Goal: Check status: Check status

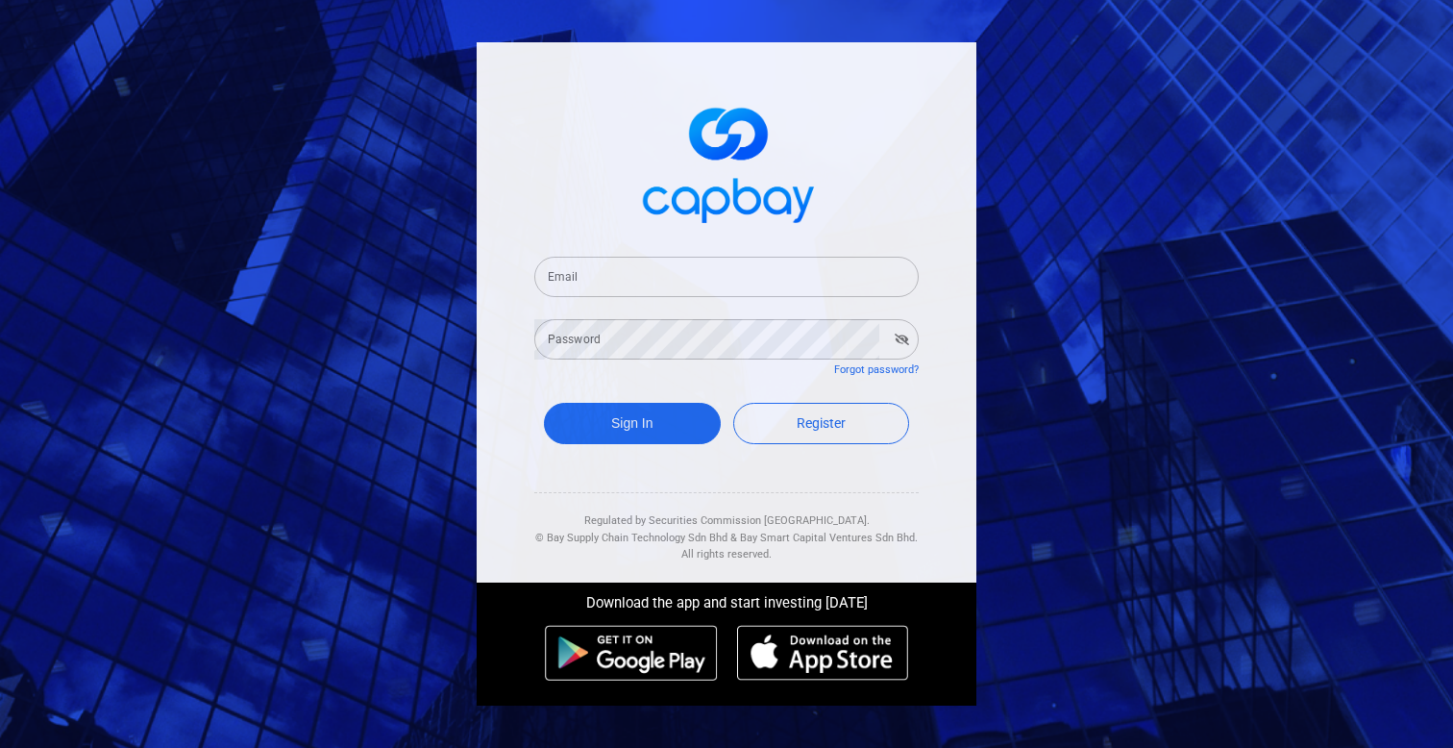
paste input "[EMAIL_ADDRESS][DOMAIN_NAME]"
click at [651, 282] on input "[EMAIL_ADDRESS][DOMAIN_NAME]" at bounding box center [726, 277] width 384 height 40
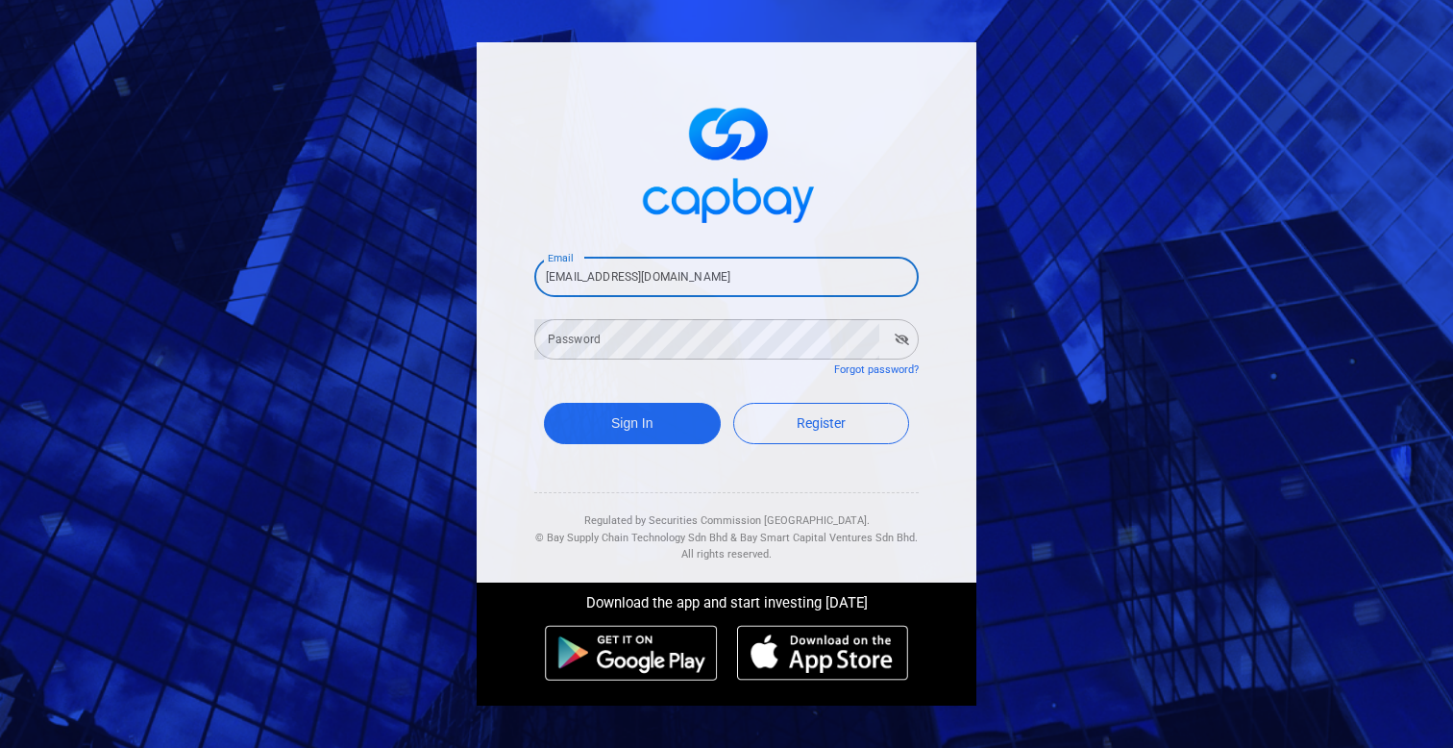
type input "[EMAIL_ADDRESS][DOMAIN_NAME]"
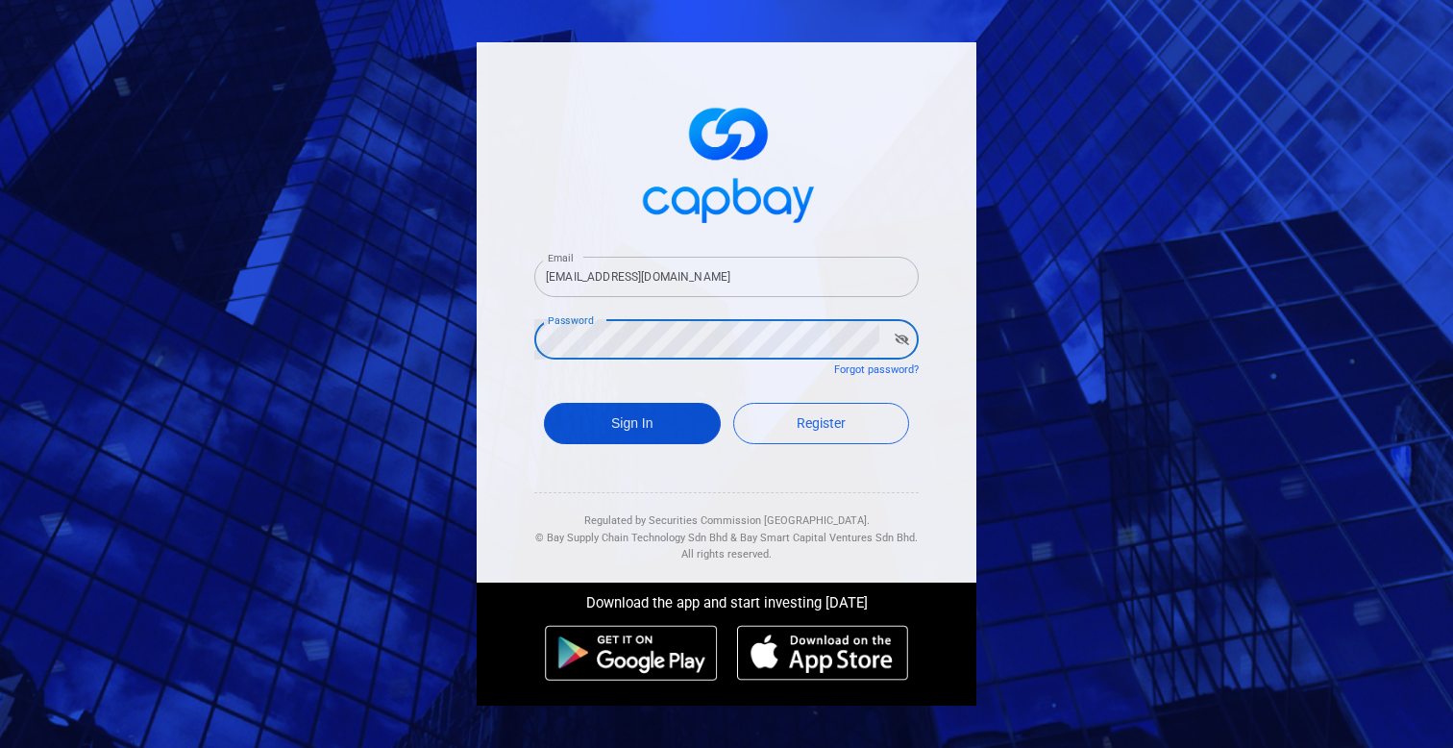
click at [646, 413] on button "Sign In" at bounding box center [632, 423] width 177 height 41
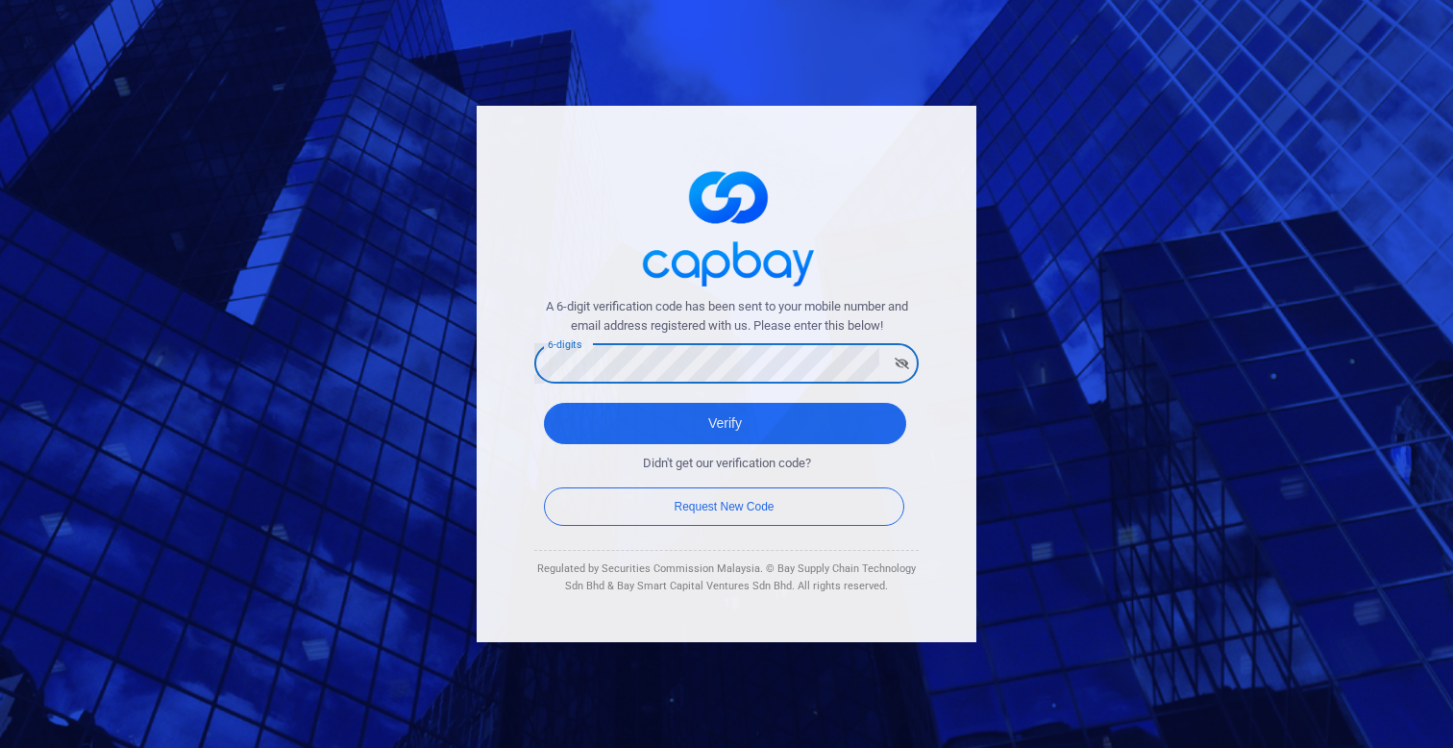
click at [544, 403] on button "Verify" at bounding box center [725, 423] width 362 height 41
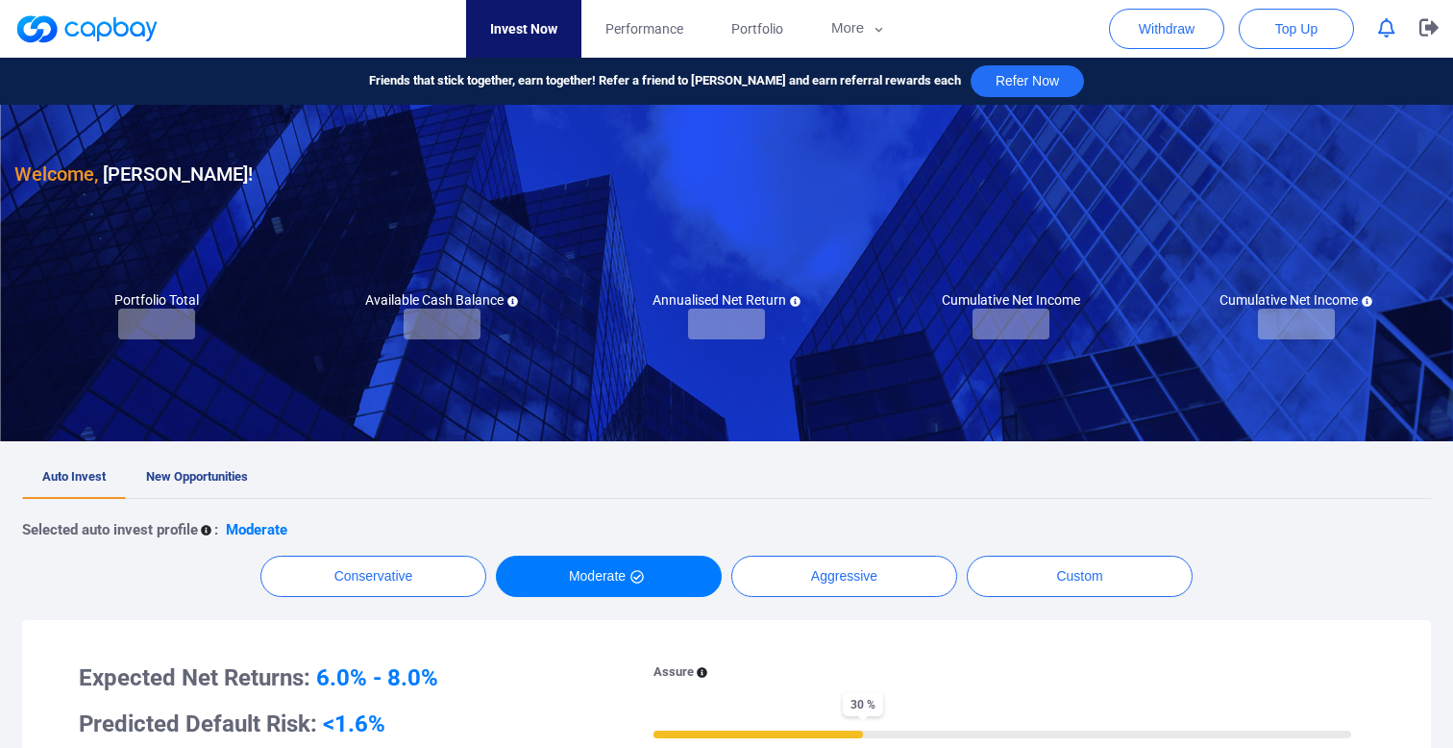
checkbox input "true"
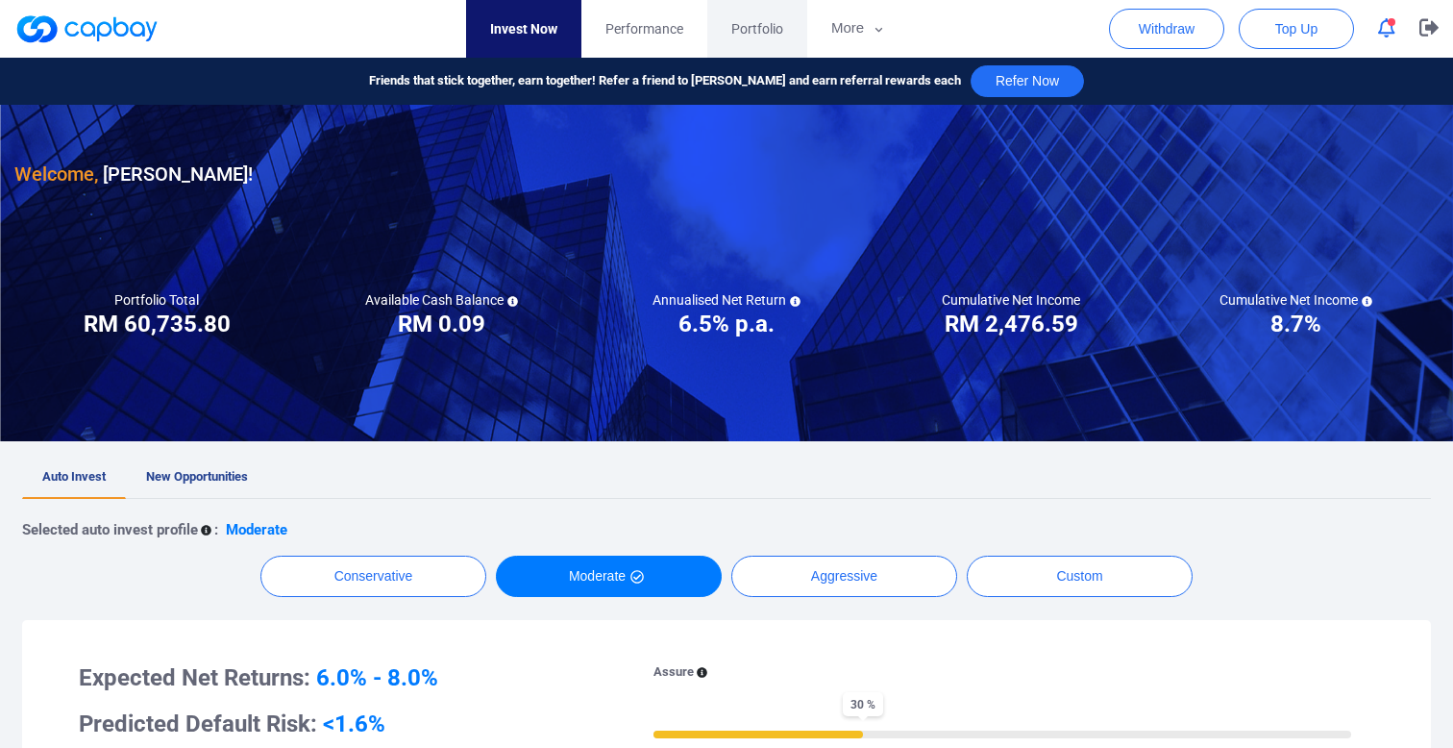
click at [739, 29] on span "Portfolio" at bounding box center [757, 28] width 52 height 21
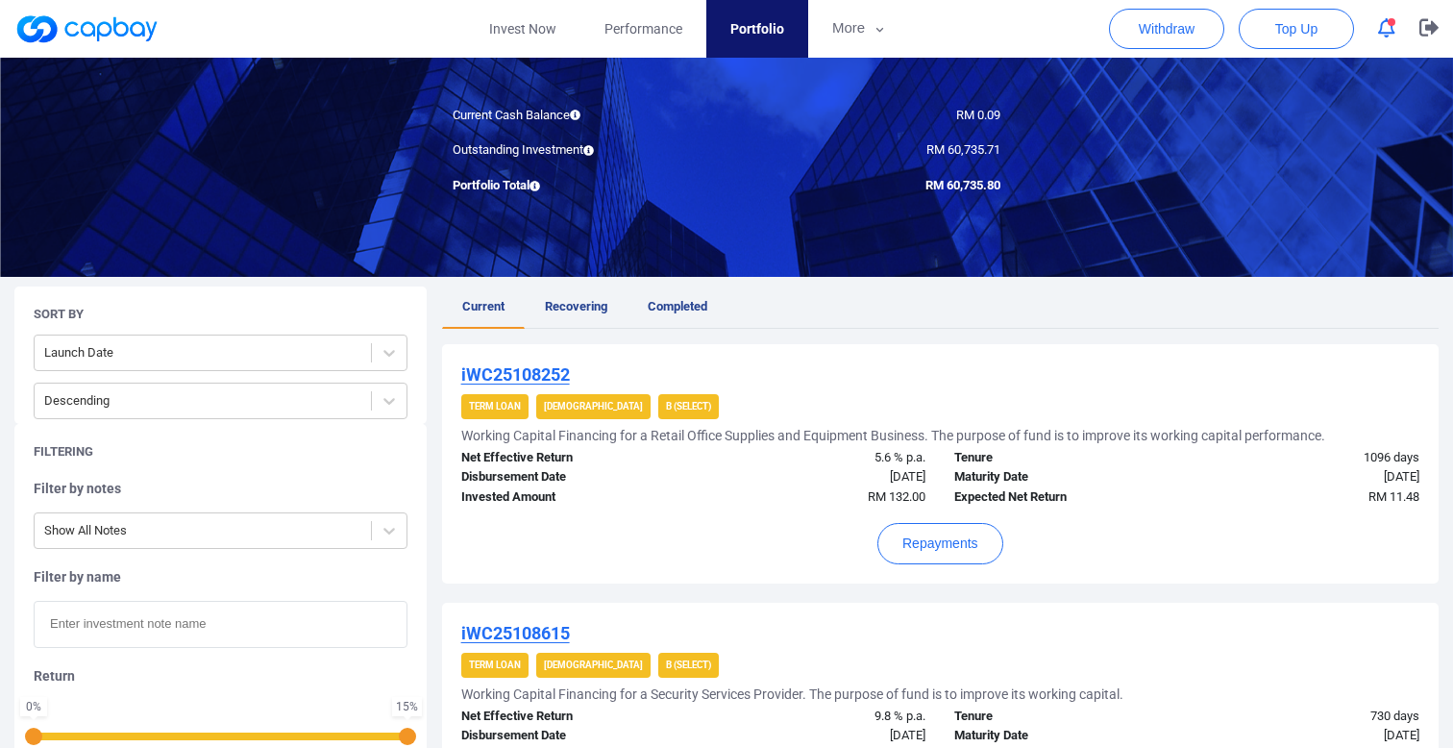
scroll to position [191, 0]
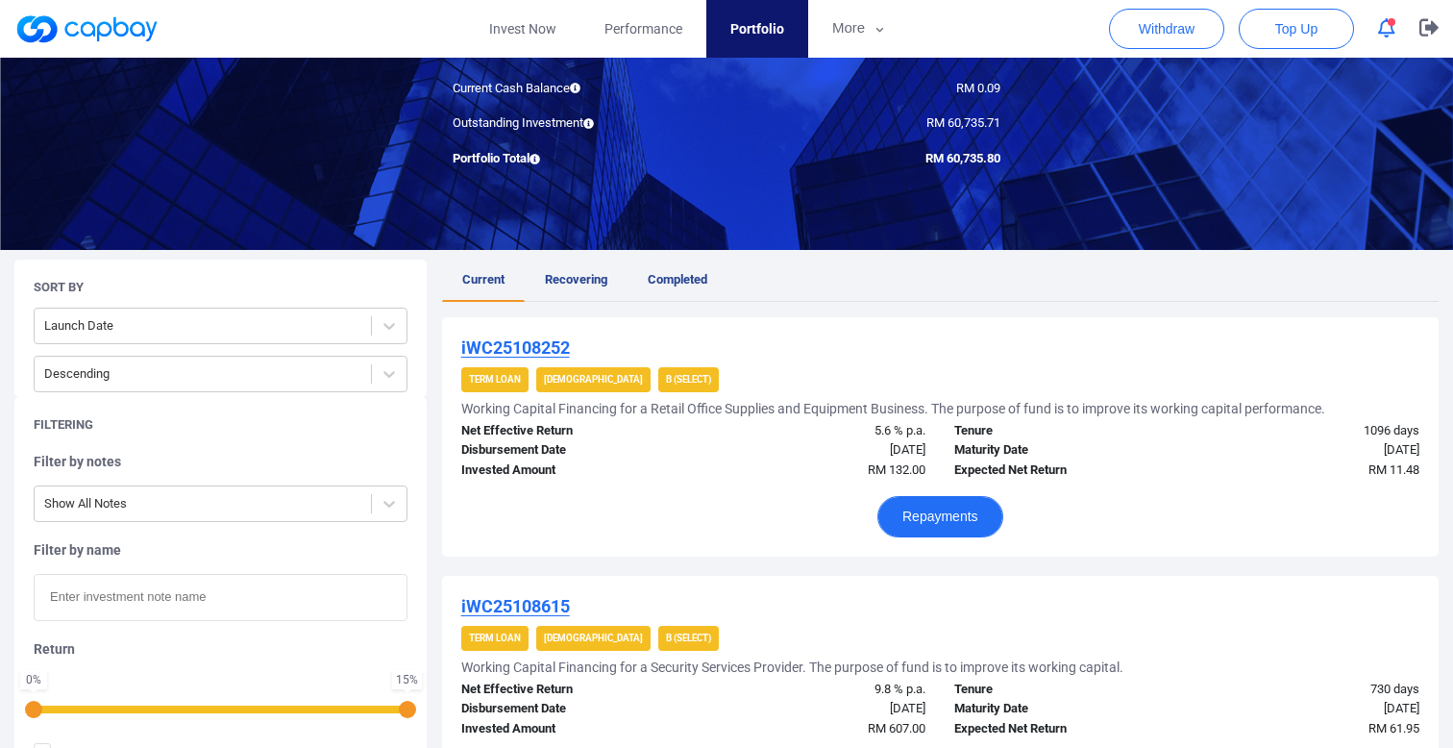
click at [957, 514] on button "Repayments" at bounding box center [941, 516] width 126 height 41
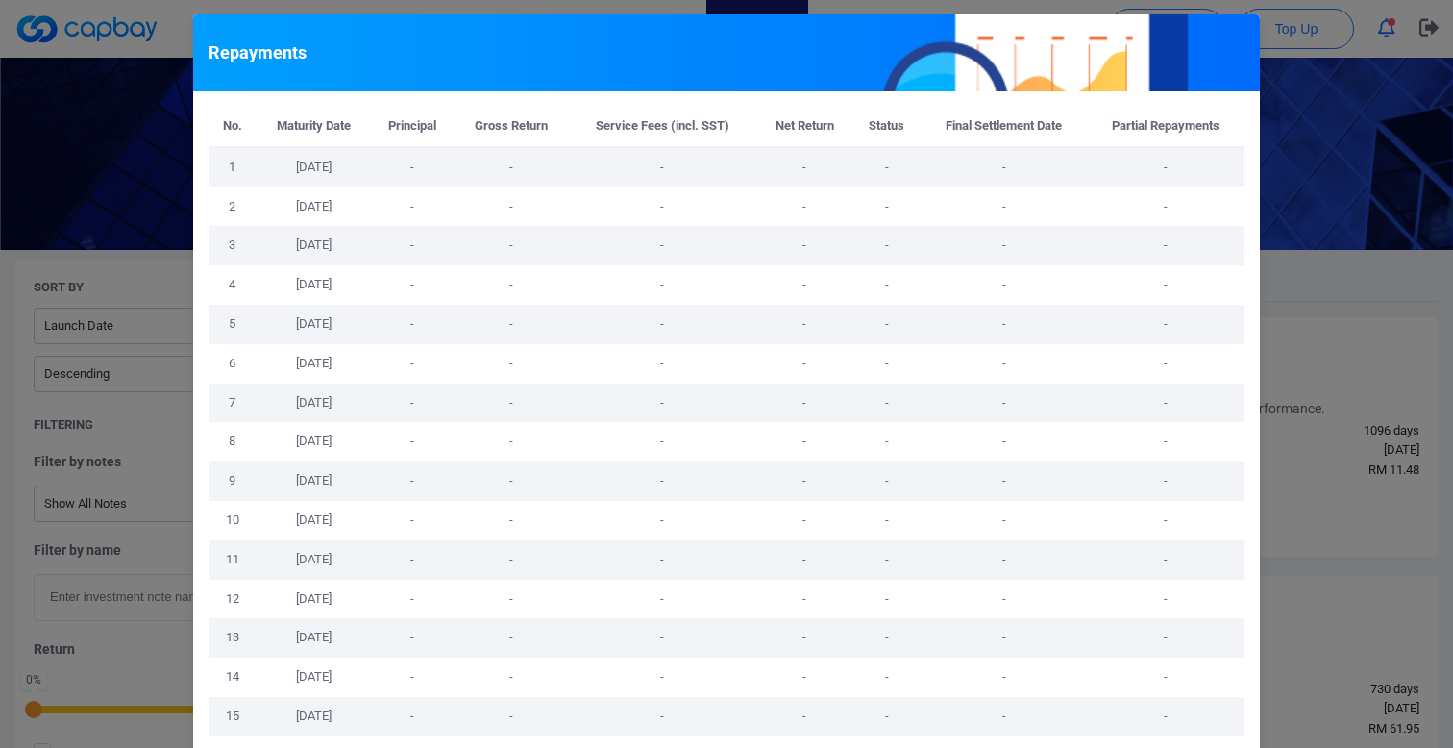
click at [1273, 304] on div "Repayments No. Maturity Date Principal Gross Return Service Fees (incl. SST) Ne…" at bounding box center [726, 374] width 1453 height 748
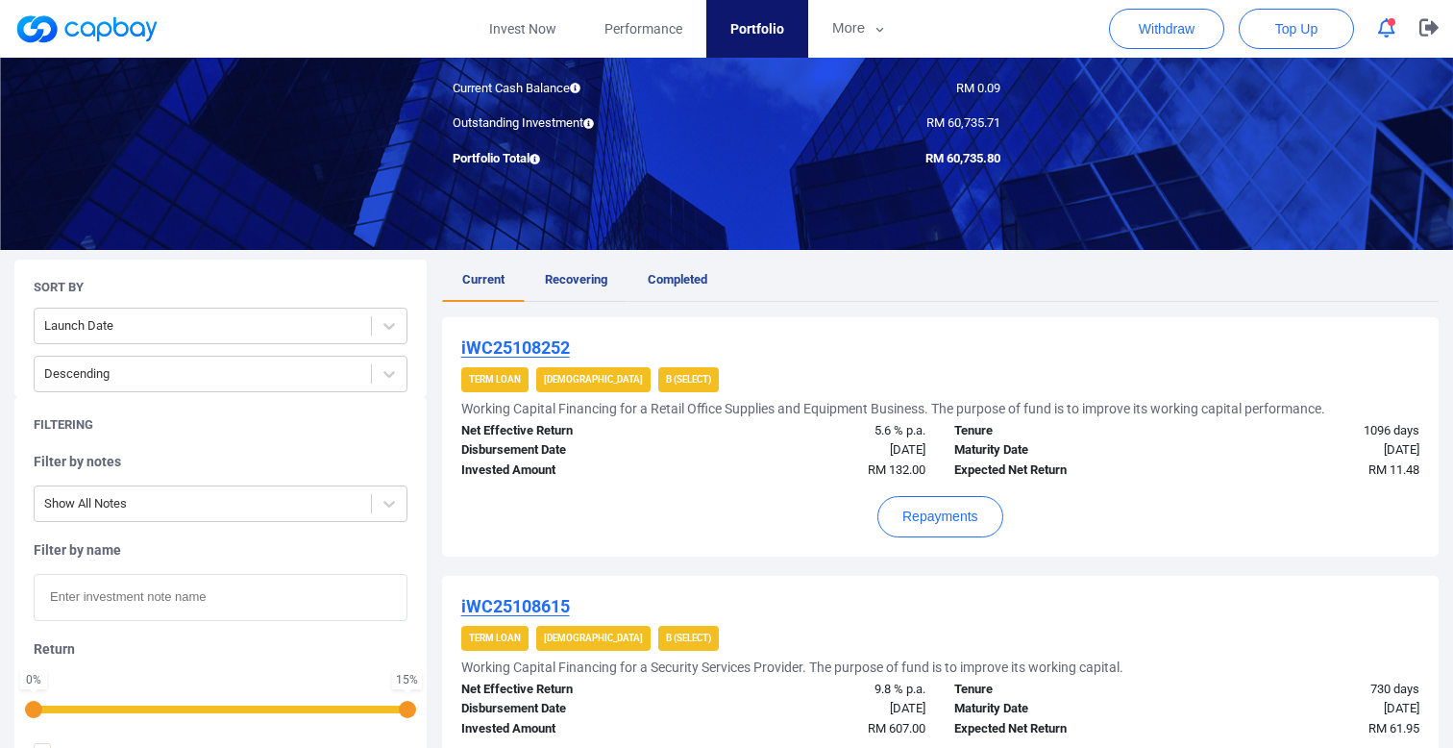
click at [597, 272] on span "Recovering" at bounding box center [576, 279] width 62 height 14
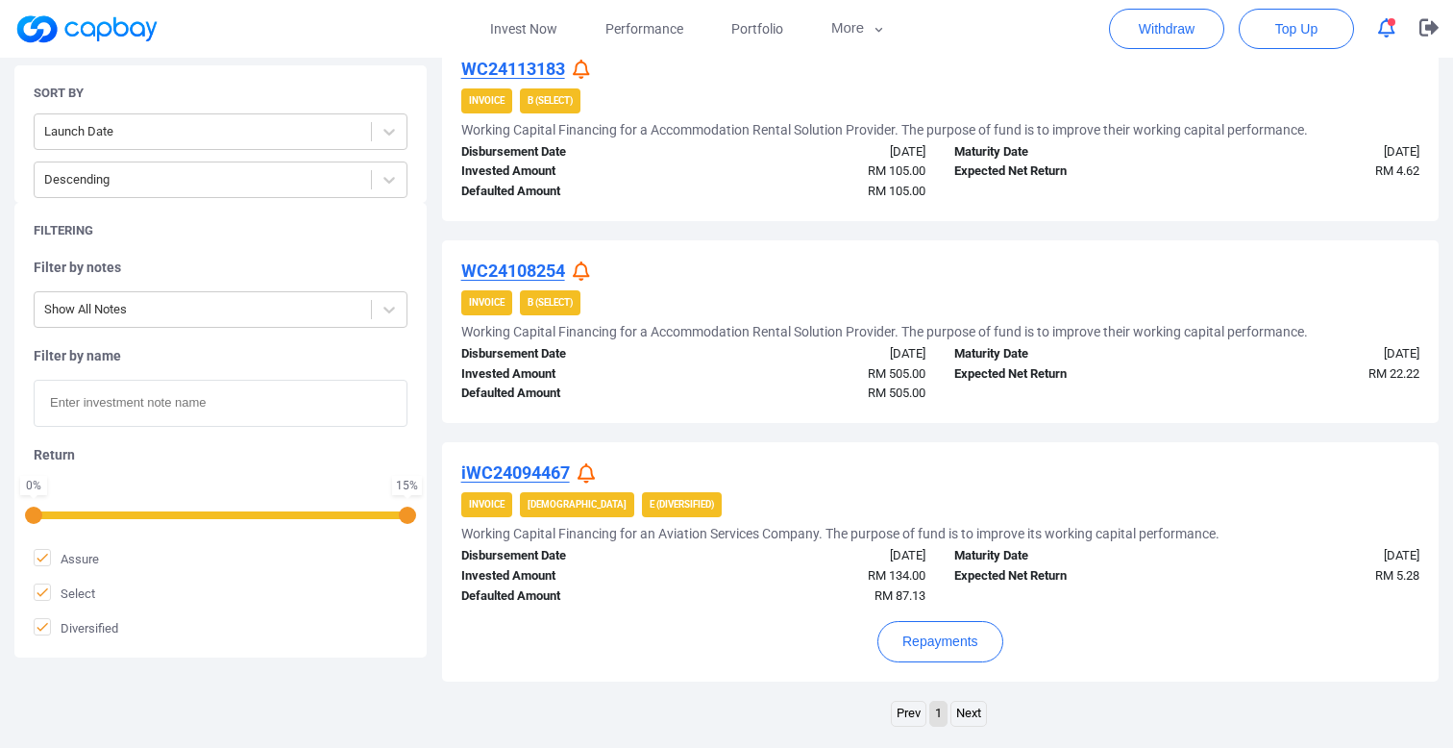
scroll to position [659, 0]
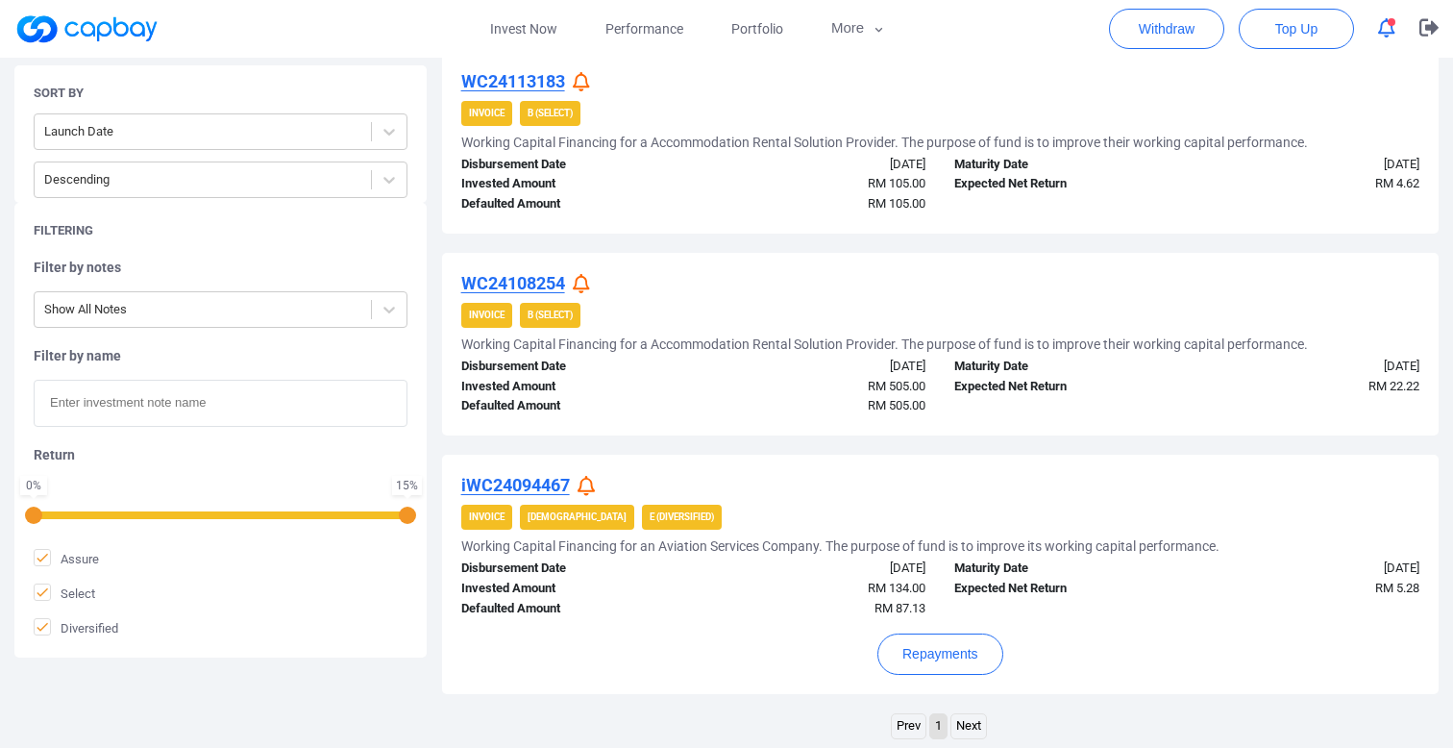
click at [591, 280] on div at bounding box center [584, 284] width 23 height 20
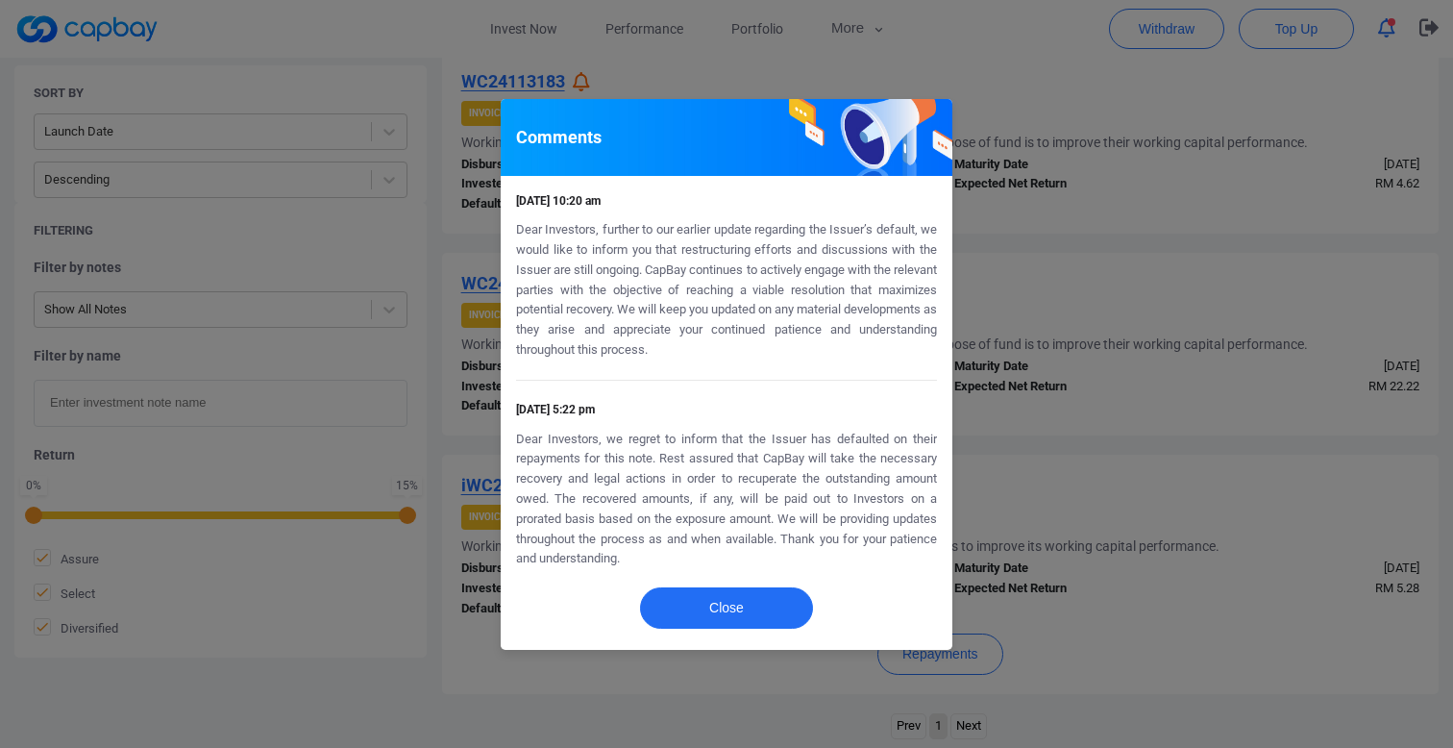
click at [433, 246] on div "Comments [DATE] 10:20 am Dear Investors, further to our earlier update regardin…" at bounding box center [726, 374] width 1453 height 748
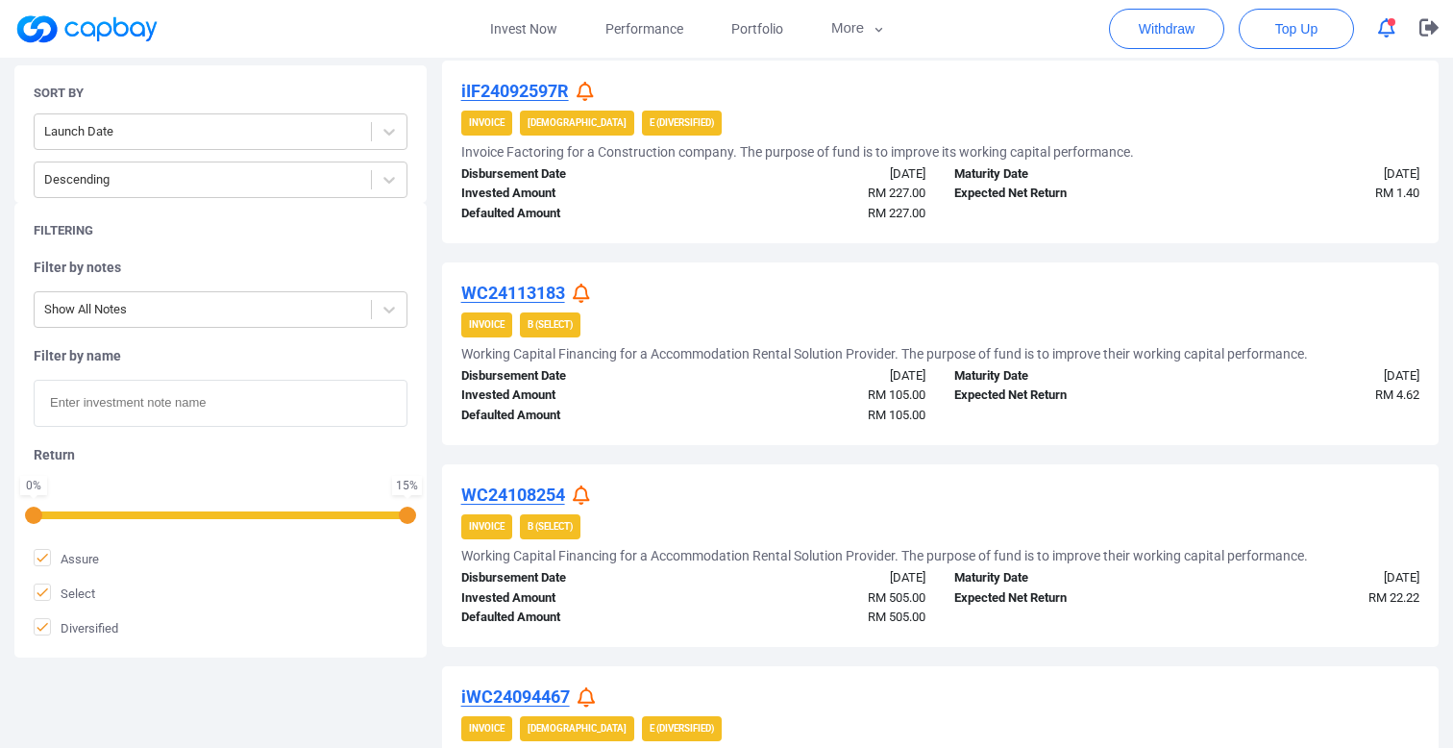
scroll to position [423, 0]
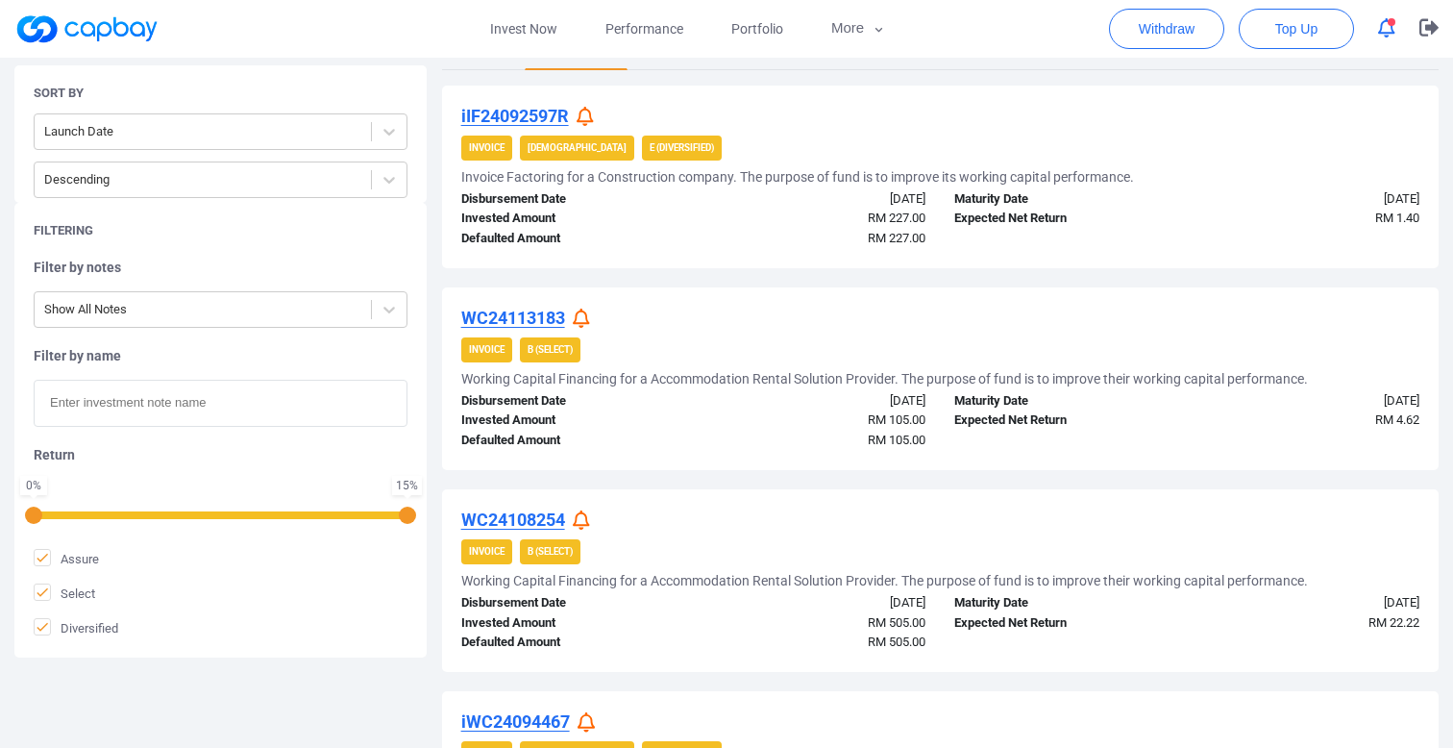
click at [583, 313] on icon at bounding box center [581, 319] width 17 height 20
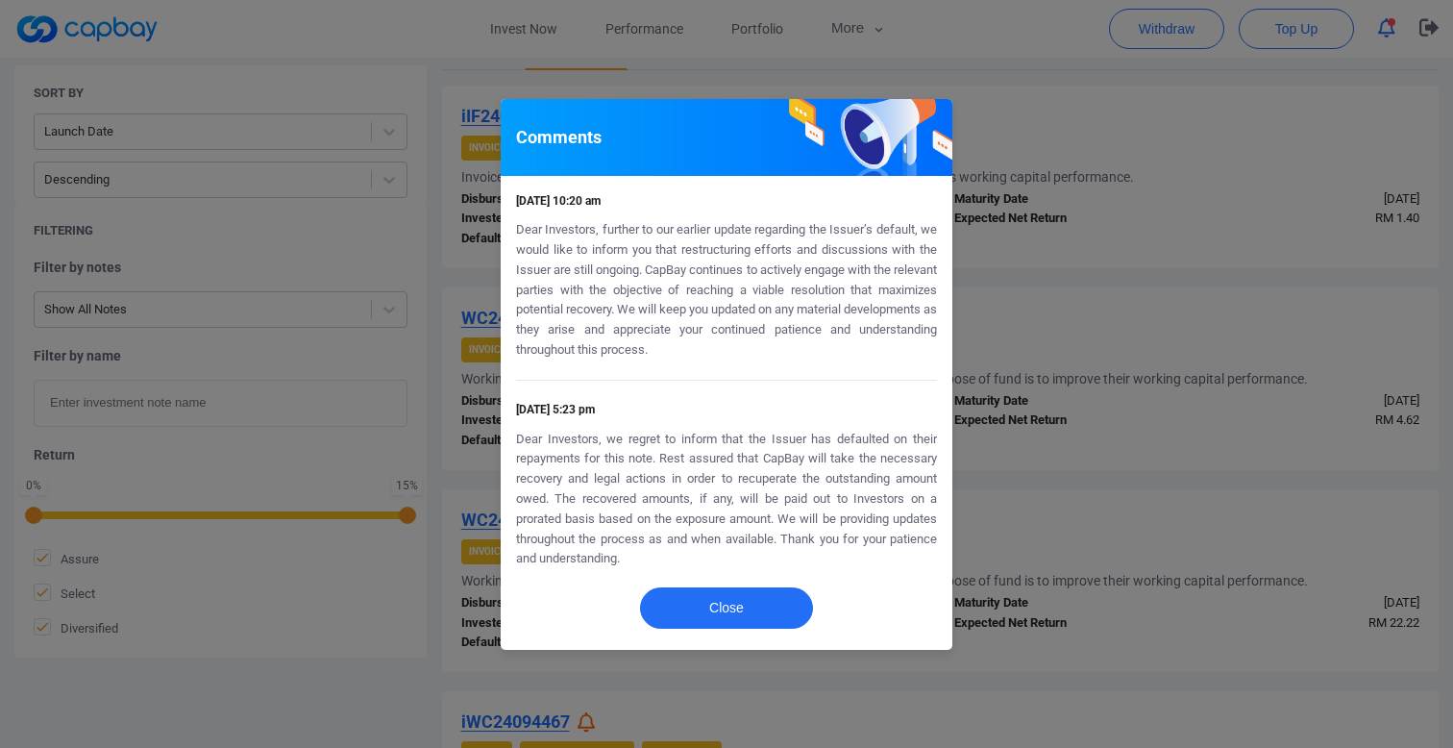
click at [371, 335] on div "Comments [DATE] 10:20 am Dear Investors, further to our earlier update regardin…" at bounding box center [726, 374] width 1453 height 748
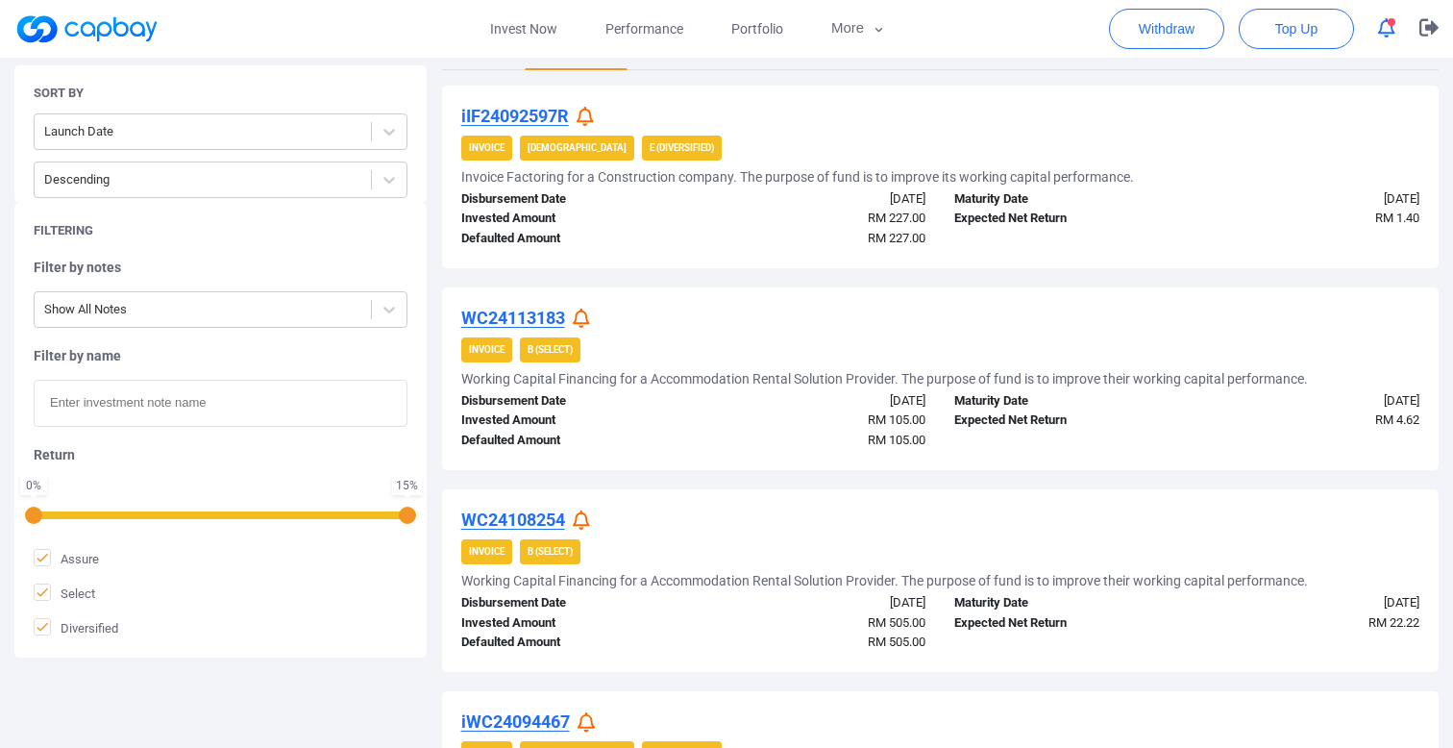
click at [584, 113] on icon at bounding box center [585, 117] width 17 height 20
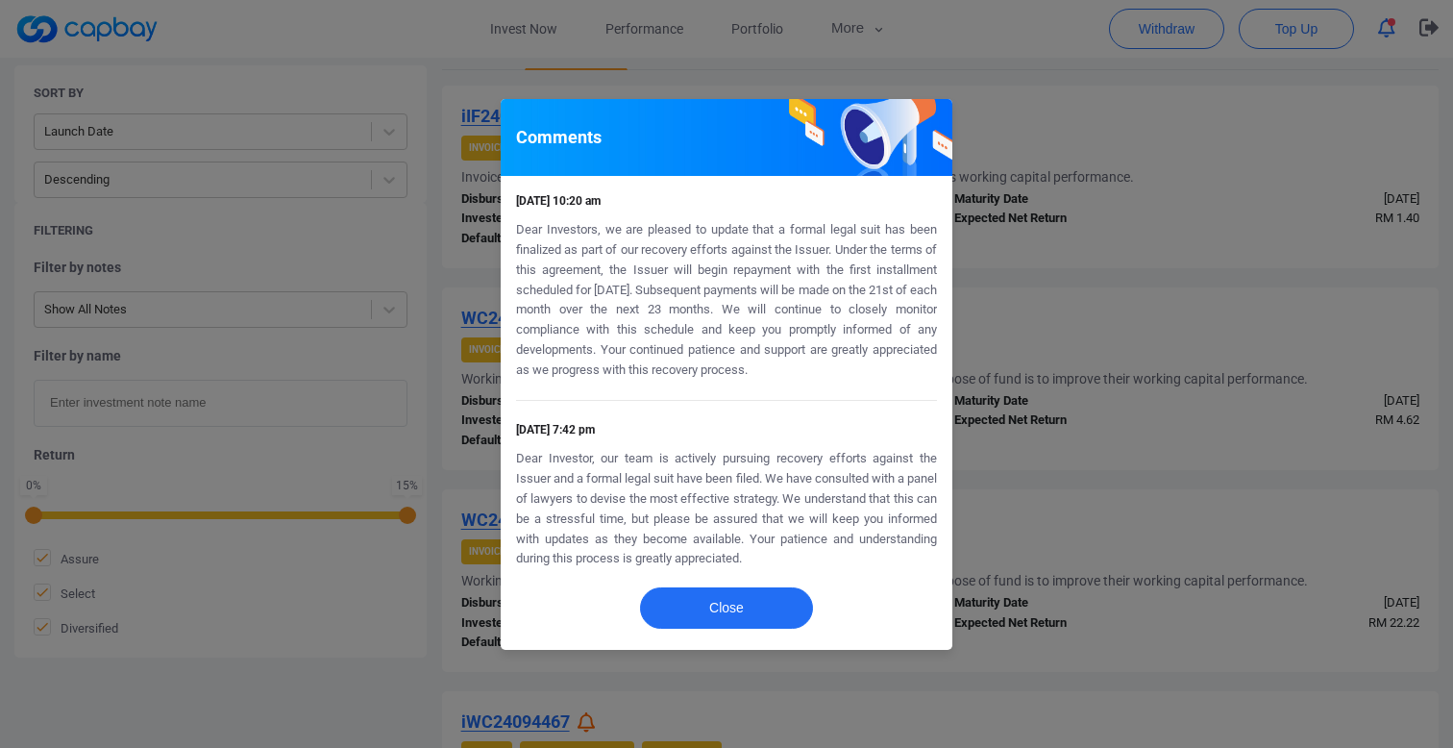
click at [402, 214] on div "Comments [DATE] 10:20 am Dear Investors, we are pleased to update that a formal…" at bounding box center [726, 374] width 1453 height 748
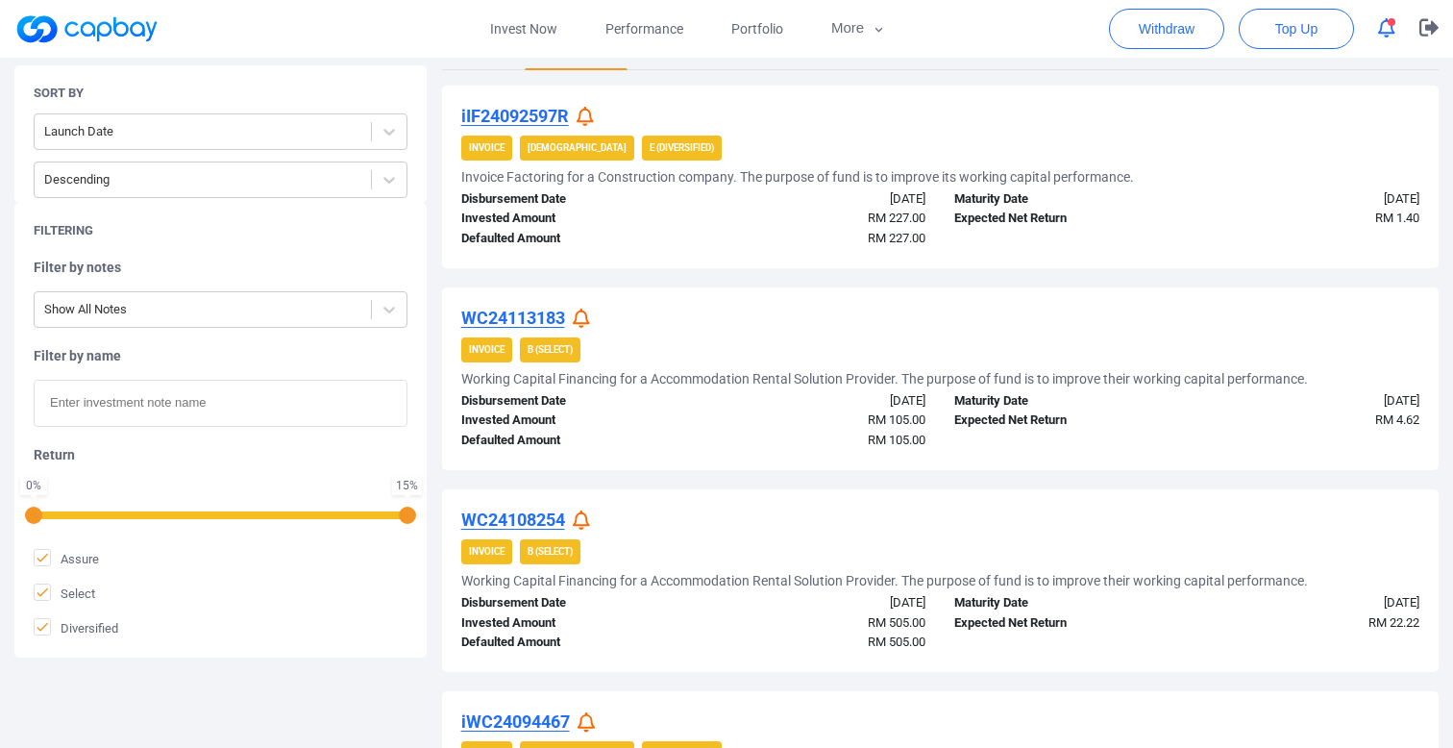
click at [584, 315] on icon at bounding box center [581, 319] width 17 height 20
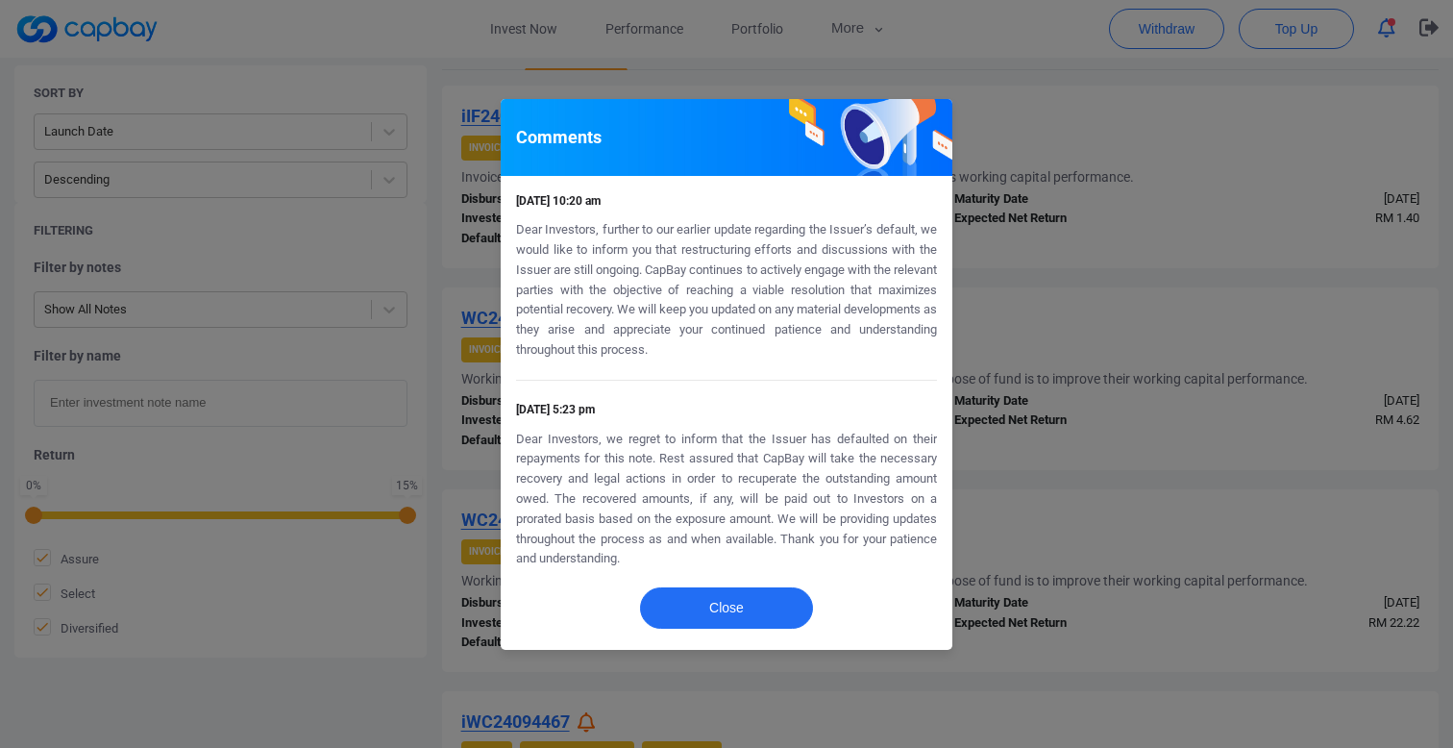
click at [464, 252] on div "Comments [DATE] 10:20 am Dear Investors, further to our earlier update regardin…" at bounding box center [726, 374] width 1453 height 748
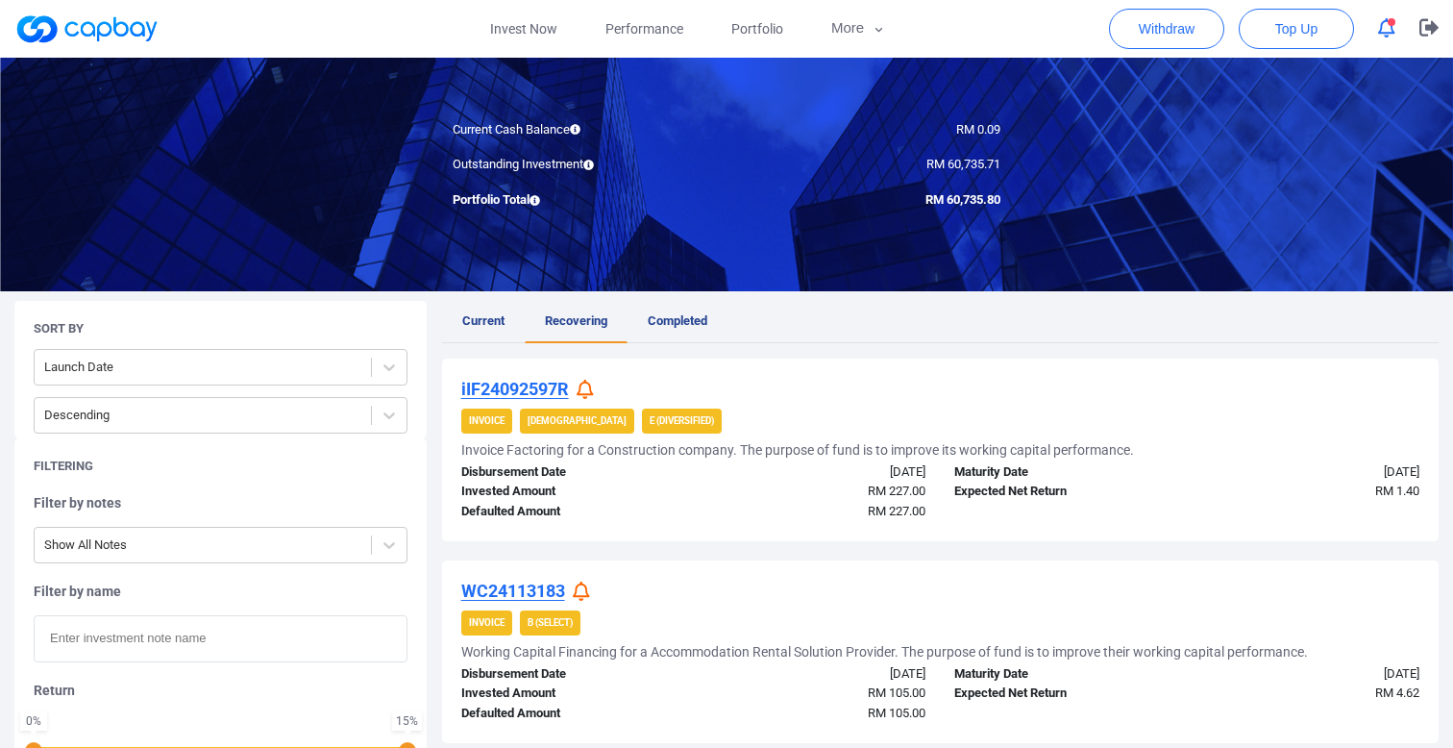
scroll to position [0, 0]
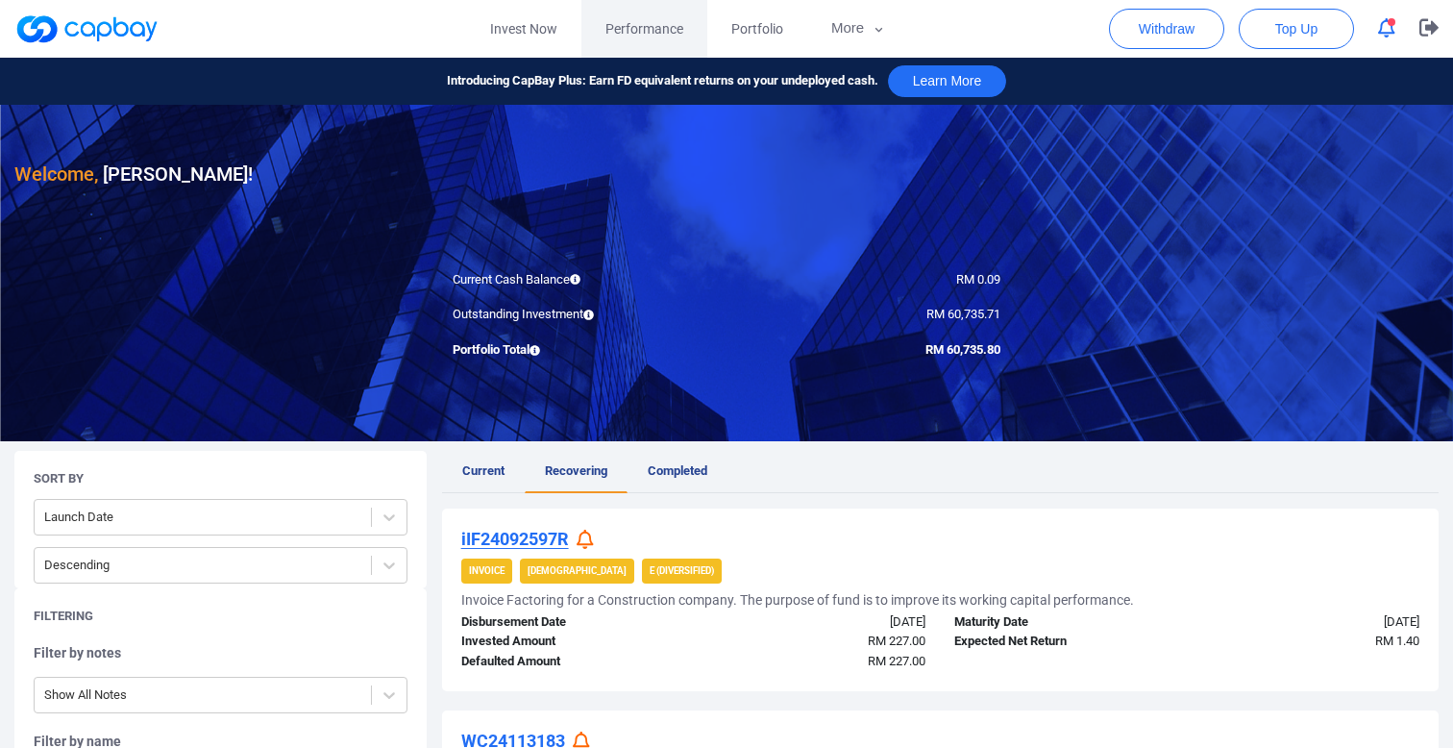
click at [665, 27] on span "Performance" at bounding box center [645, 28] width 78 height 21
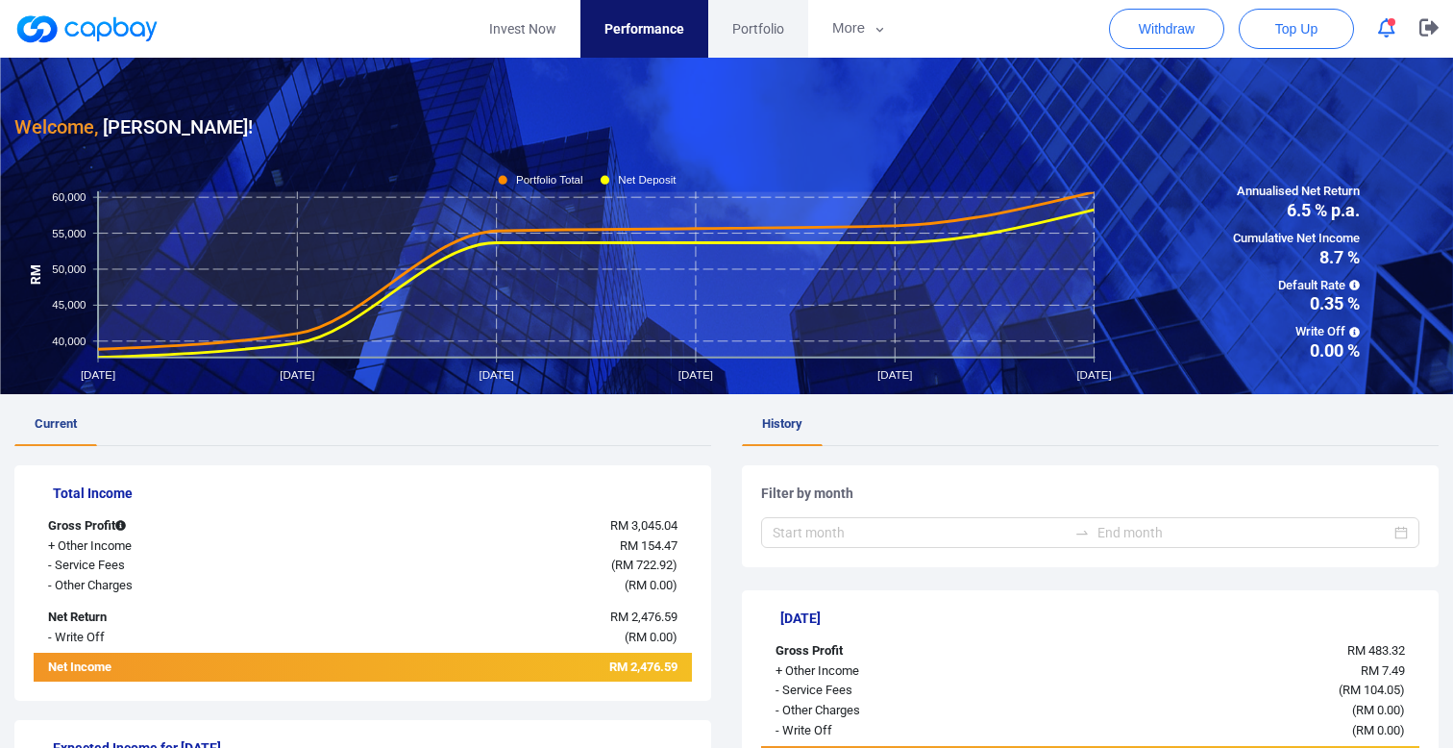
click at [747, 37] on span "Portfolio" at bounding box center [758, 28] width 52 height 21
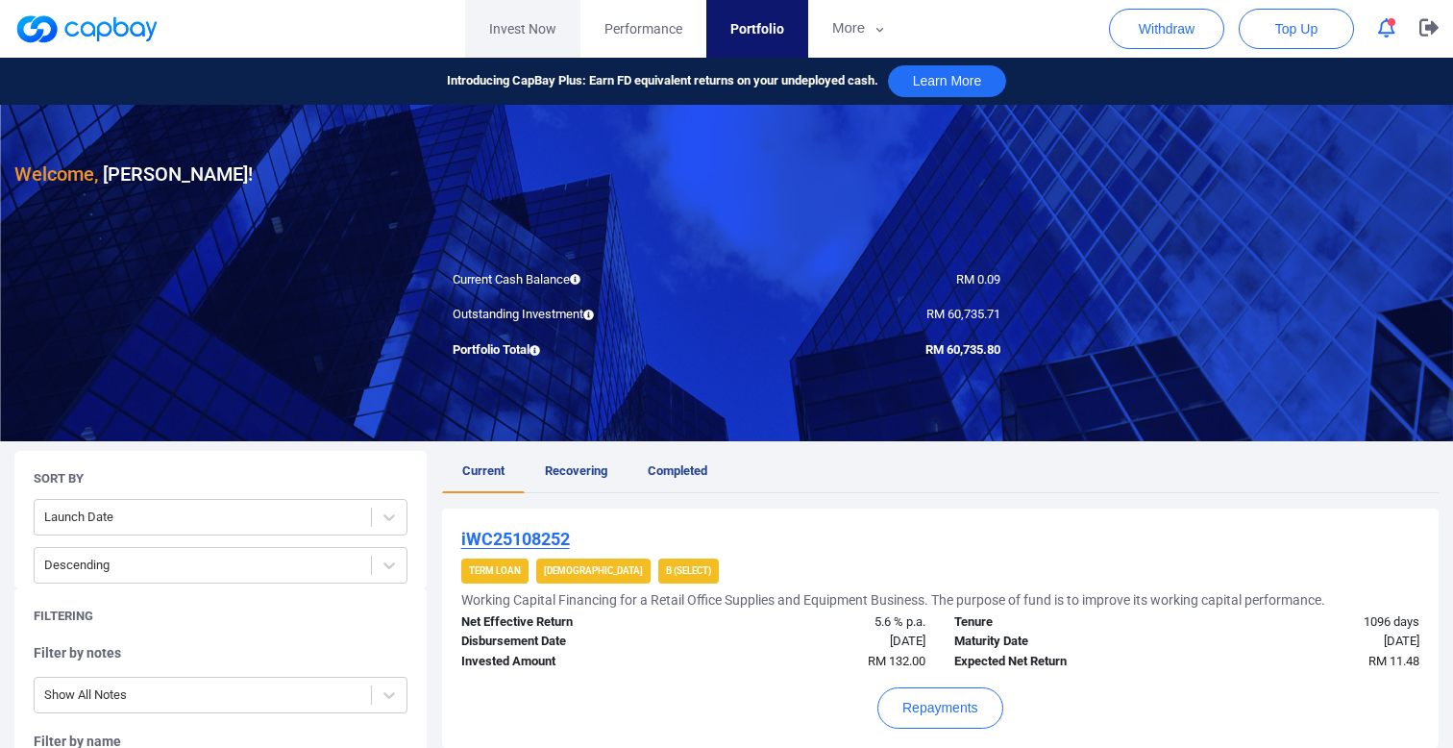
click at [555, 31] on link "Invest Now" at bounding box center [522, 29] width 115 height 58
